Goal: Task Accomplishment & Management: Use online tool/utility

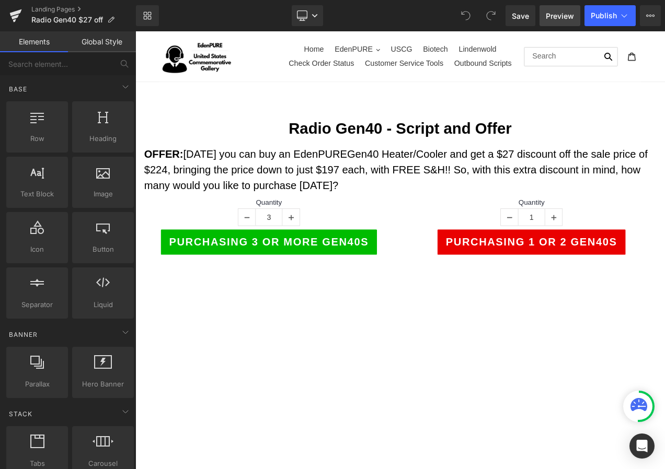
click at [556, 14] on span "Preview" at bounding box center [560, 15] width 28 height 11
click at [65, 7] on link "Landing Pages" at bounding box center [83, 9] width 105 height 8
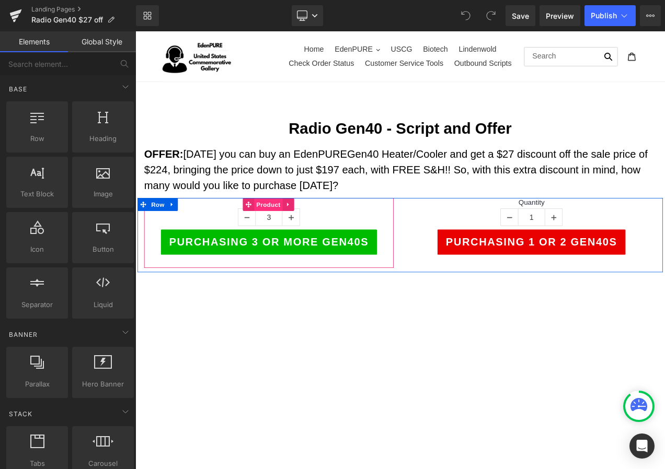
click at [288, 237] on span "Product" at bounding box center [294, 239] width 34 height 16
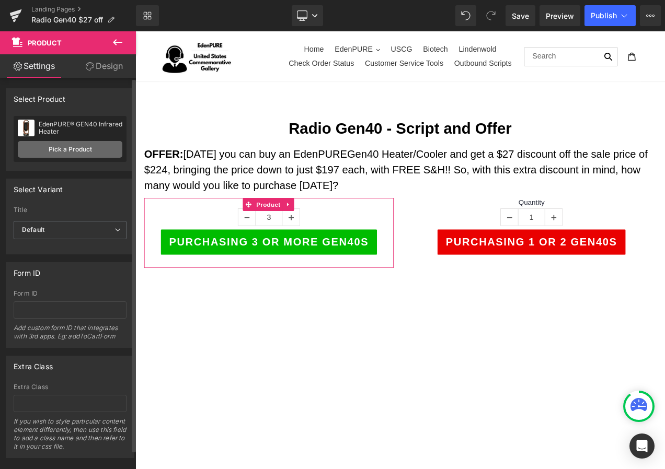
click at [73, 144] on link "Pick a Product" at bounding box center [70, 149] width 105 height 17
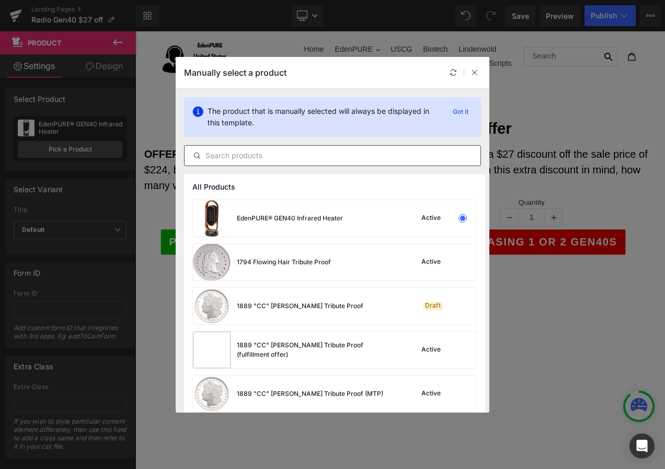
click at [289, 150] on input "text" at bounding box center [333, 156] width 296 height 13
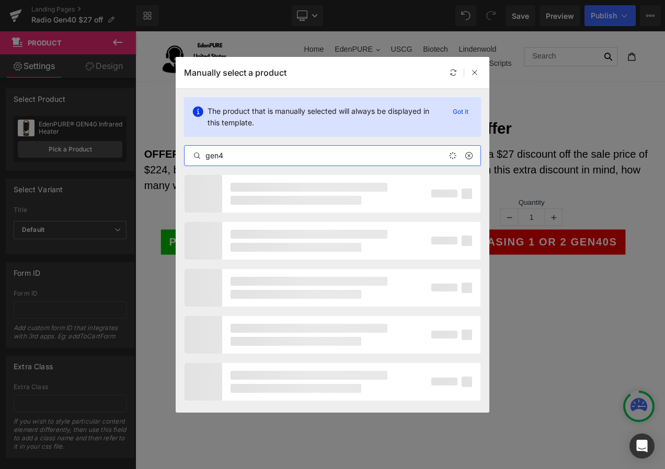
type input "gen40"
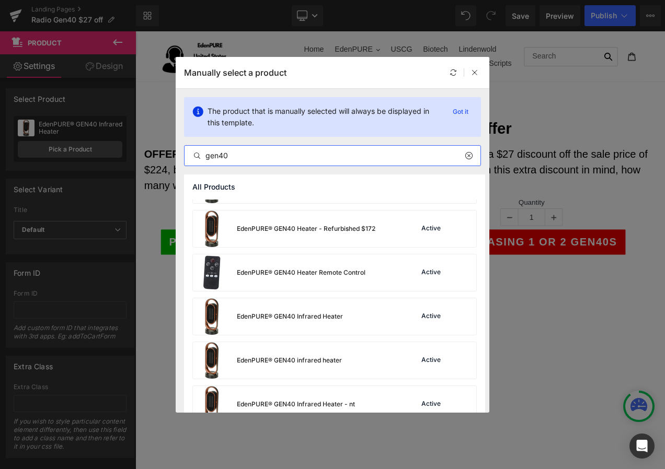
scroll to position [261, 0]
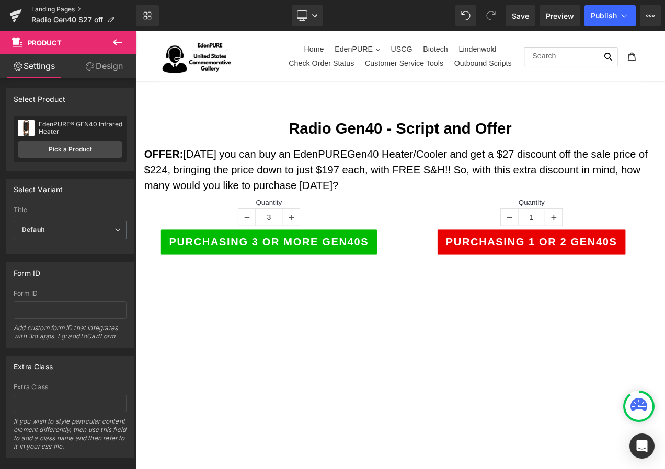
click at [63, 6] on link "Landing Pages" at bounding box center [83, 9] width 105 height 8
